Goal: Transaction & Acquisition: Purchase product/service

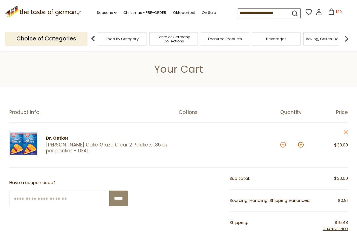
click at [283, 145] on button at bounding box center [283, 145] width 6 height 6
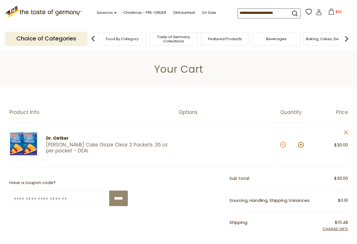
click at [283, 146] on button at bounding box center [283, 145] width 6 height 6
click at [283, 145] on button at bounding box center [283, 145] width 6 height 6
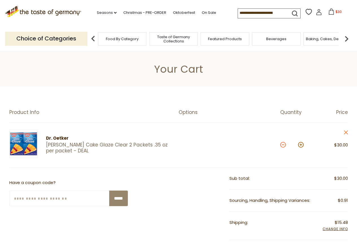
type input "**"
drag, startPoint x: 343, startPoint y: 222, endPoint x: 342, endPoint y: 217, distance: 5.2
click at [343, 221] on span "Add Info" at bounding box center [339, 221] width 17 height 5
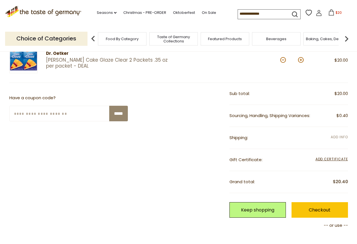
click at [336, 135] on span "Add Info" at bounding box center [339, 136] width 17 height 5
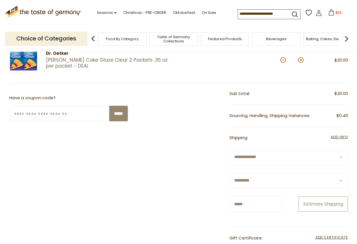
click at [321, 201] on button "Estimate Shipping" at bounding box center [323, 204] width 49 height 16
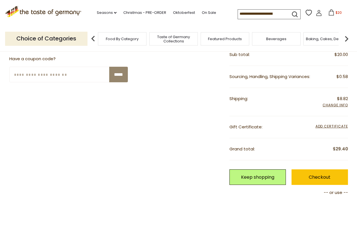
scroll to position [113, 0]
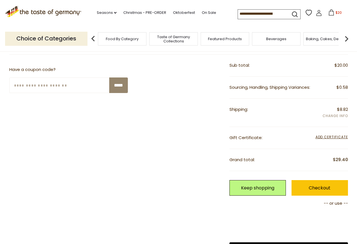
click at [333, 117] on span "Add Info" at bounding box center [335, 116] width 25 height 6
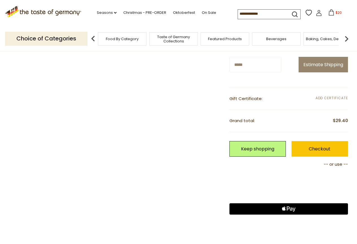
scroll to position [169, 0]
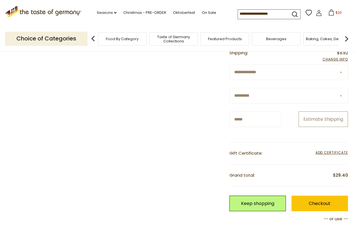
click at [333, 121] on button "Estimate Shipping" at bounding box center [323, 119] width 49 height 16
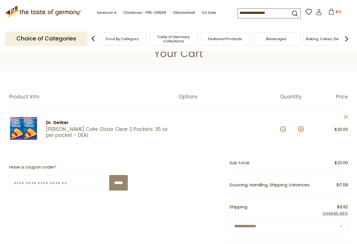
scroll to position [0, 0]
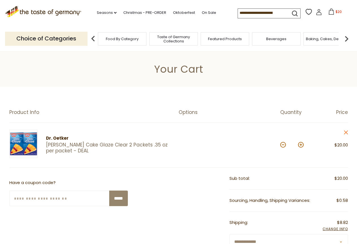
drag, startPoint x: 58, startPoint y: 138, endPoint x: 58, endPoint y: 143, distance: 4.8
click at [58, 138] on div "Dr. Oetker" at bounding box center [107, 138] width 123 height 7
click at [58, 146] on link "[PERSON_NAME] Cake Glaze Clear 2 Packets .35 oz per packet - DEAL" at bounding box center [107, 148] width 123 height 12
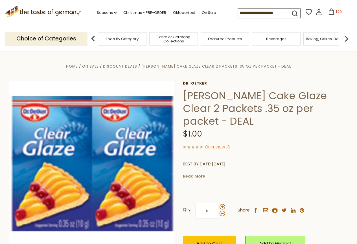
click at [197, 173] on link "Read More" at bounding box center [194, 176] width 22 height 6
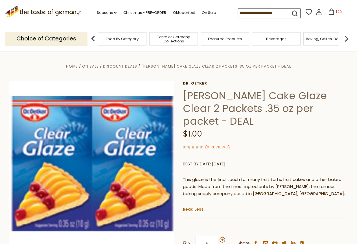
click at [331, 12] on icon at bounding box center [331, 11] width 6 height 6
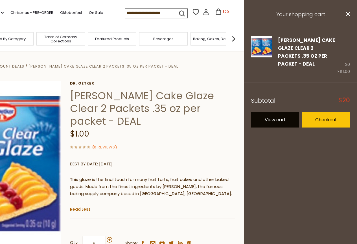
drag, startPoint x: 281, startPoint y: 110, endPoint x: 285, endPoint y: 111, distance: 4.6
click at [281, 112] on link "View cart" at bounding box center [275, 120] width 48 height 16
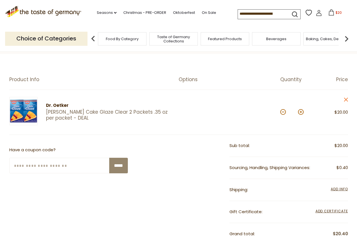
scroll to position [28, 0]
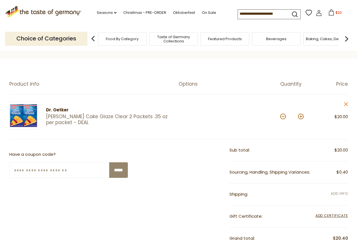
click at [339, 191] on span "Add Info" at bounding box center [339, 193] width 17 height 5
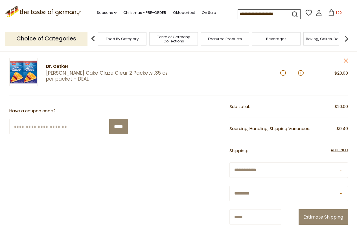
scroll to position [141, 0]
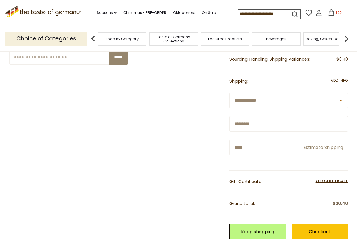
click at [313, 141] on button "Estimate Shipping" at bounding box center [323, 147] width 49 height 16
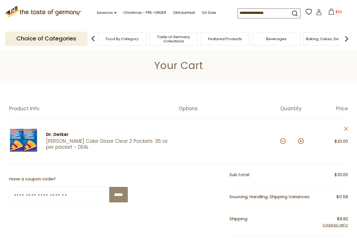
scroll to position [0, 0]
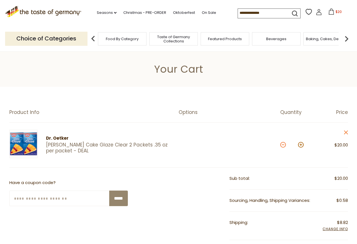
click at [283, 143] on button at bounding box center [283, 145] width 6 height 6
type input "**"
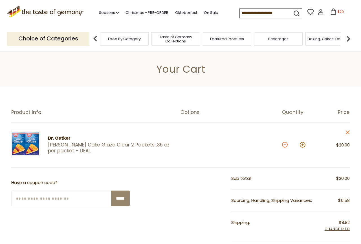
click at [283, 143] on section "Product Info Options Quantity Price [PERSON_NAME] [PERSON_NAME] Cake Glaze Clea…" at bounding box center [180, 240] width 361 height 306
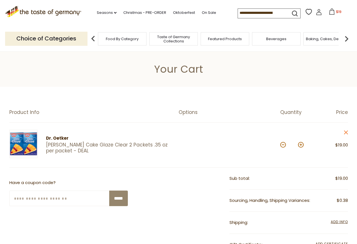
click at [283, 145] on button at bounding box center [283, 145] width 6 height 6
type input "**"
click at [283, 145] on button at bounding box center [283, 145] width 6 height 6
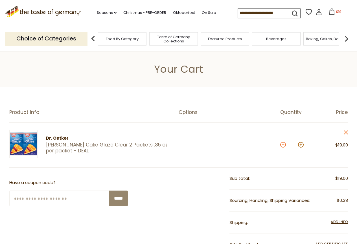
click at [283, 145] on button at bounding box center [283, 145] width 6 height 6
type input "**"
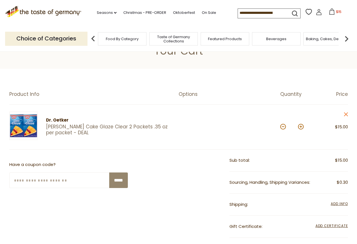
scroll to position [28, 0]
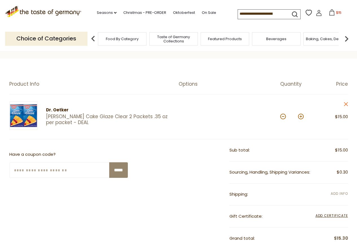
click at [338, 192] on span "Add Info" at bounding box center [339, 193] width 17 height 5
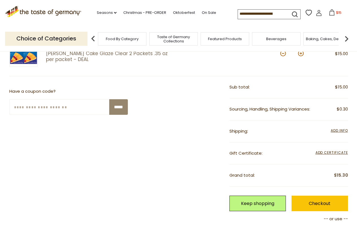
scroll to position [141, 0]
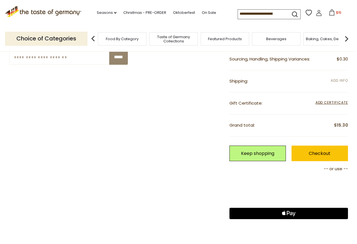
click at [342, 80] on span "Add Info" at bounding box center [339, 80] width 17 height 5
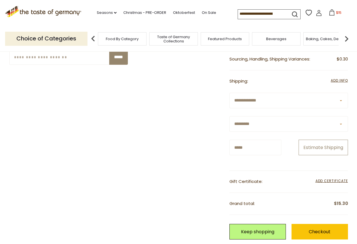
click at [304, 147] on button "Estimate Shipping" at bounding box center [323, 147] width 49 height 16
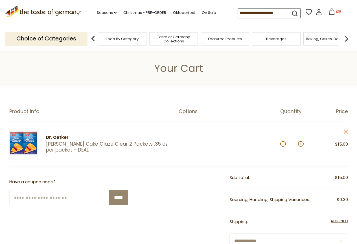
scroll to position [0, 0]
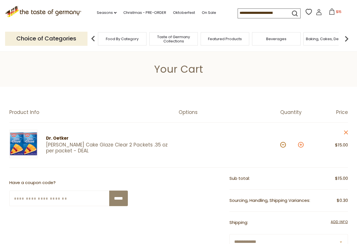
click at [301, 143] on button at bounding box center [301, 145] width 6 height 6
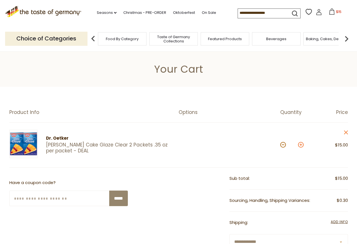
type input "**"
